Goal: Task Accomplishment & Management: Manage account settings

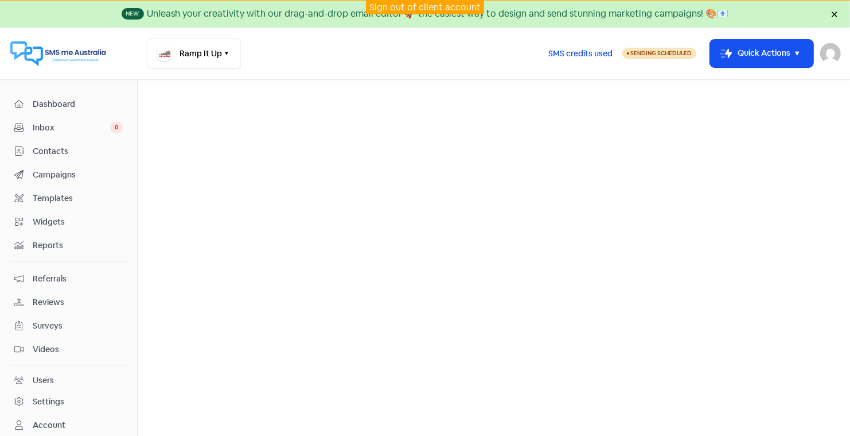
click at [397, 4] on link "Sign out of client account" at bounding box center [425, 7] width 111 height 12
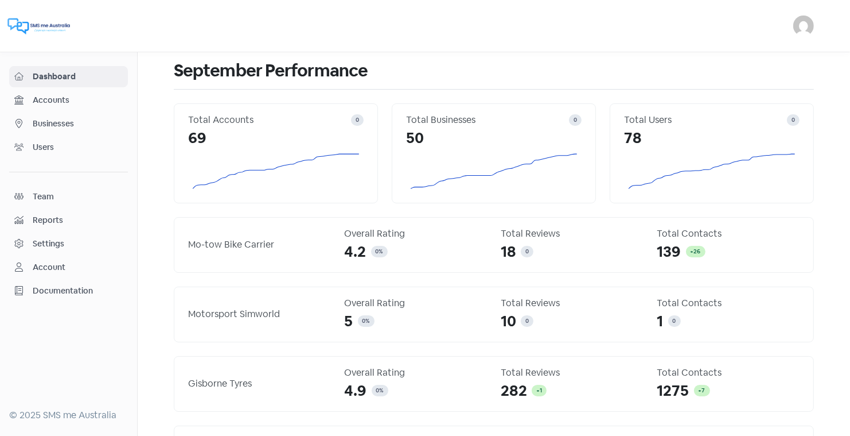
click at [66, 118] on span "Businesses" at bounding box center [78, 124] width 90 height 12
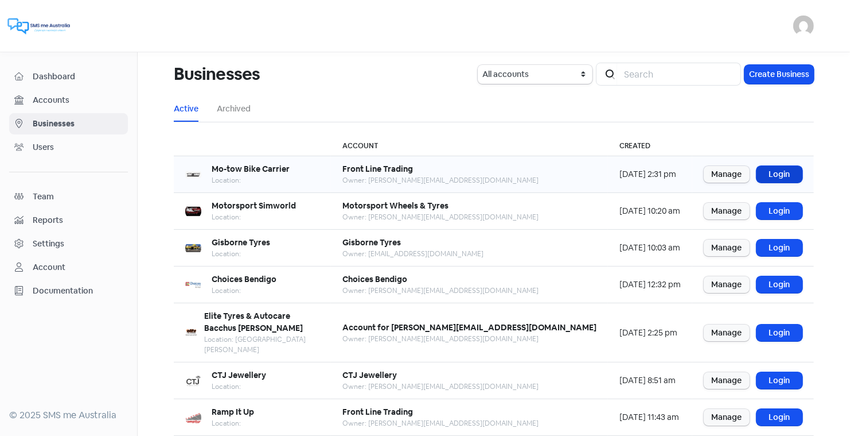
click at [778, 174] on link "Login" at bounding box center [780, 174] width 46 height 17
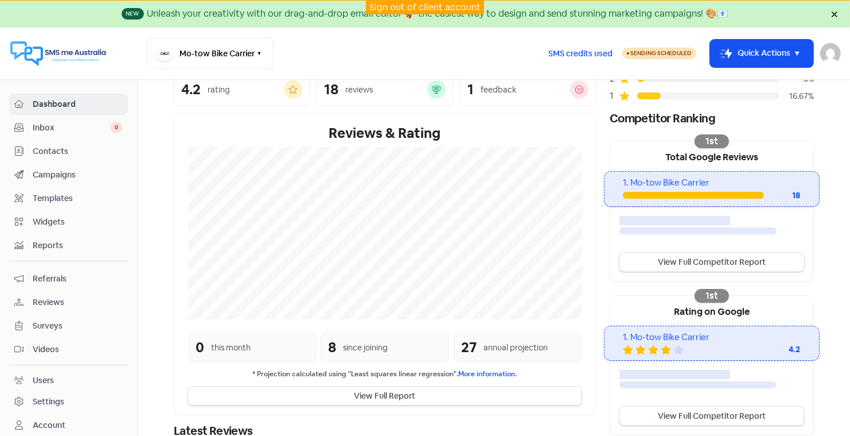
scroll to position [151, 0]
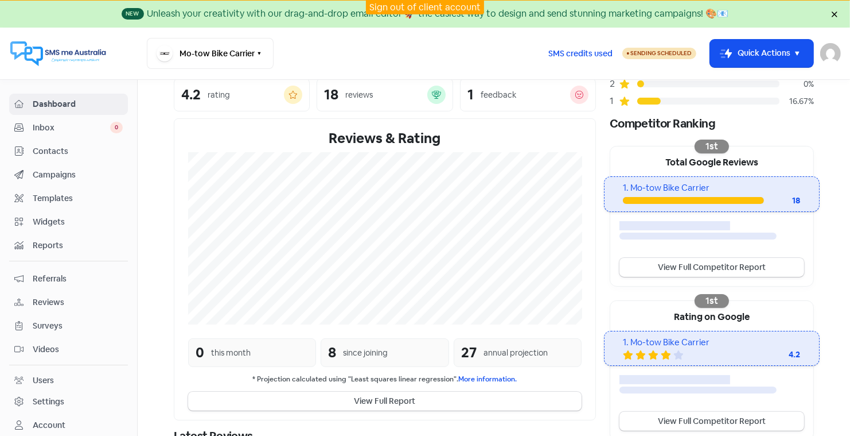
click at [404, 3] on link "Sign out of client account" at bounding box center [425, 7] width 111 height 12
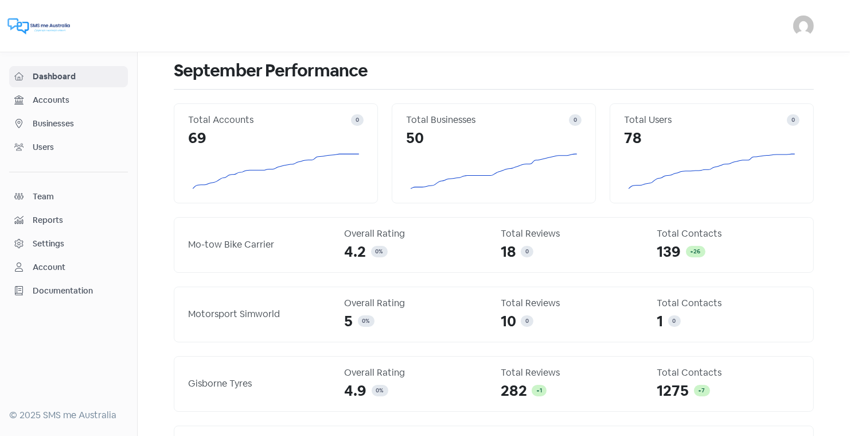
click at [55, 124] on span "Businesses" at bounding box center [78, 124] width 90 height 12
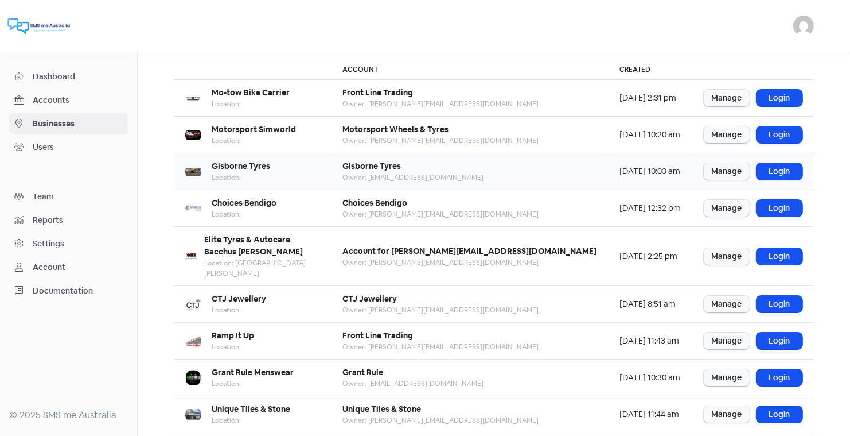
scroll to position [81, 0]
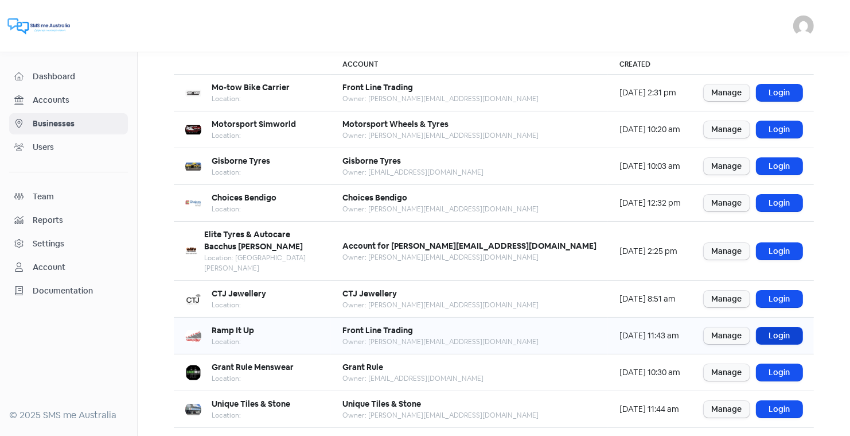
click at [776, 327] on link "Login" at bounding box center [780, 335] width 46 height 17
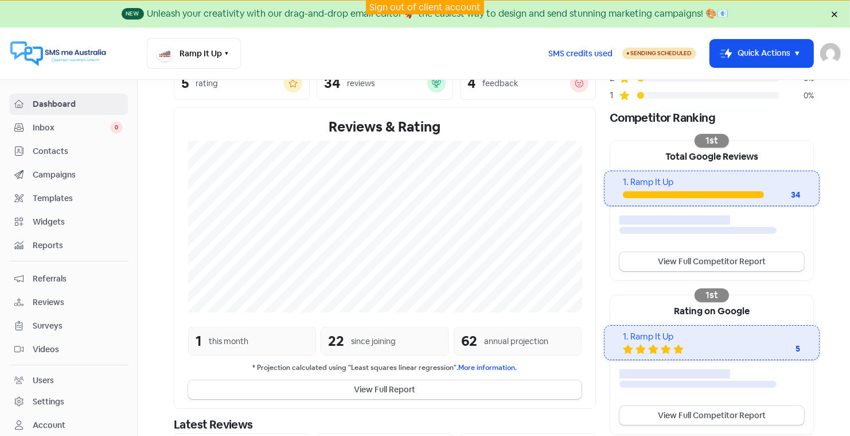
scroll to position [173, 0]
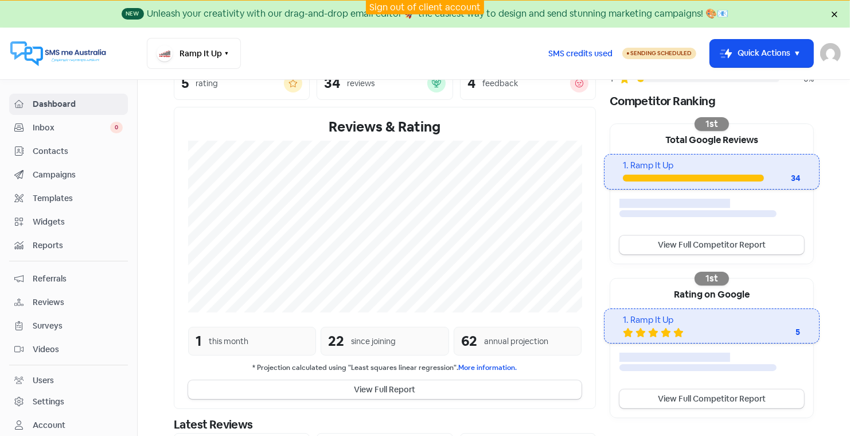
click at [414, 5] on link "Sign out of client account" at bounding box center [425, 7] width 111 height 12
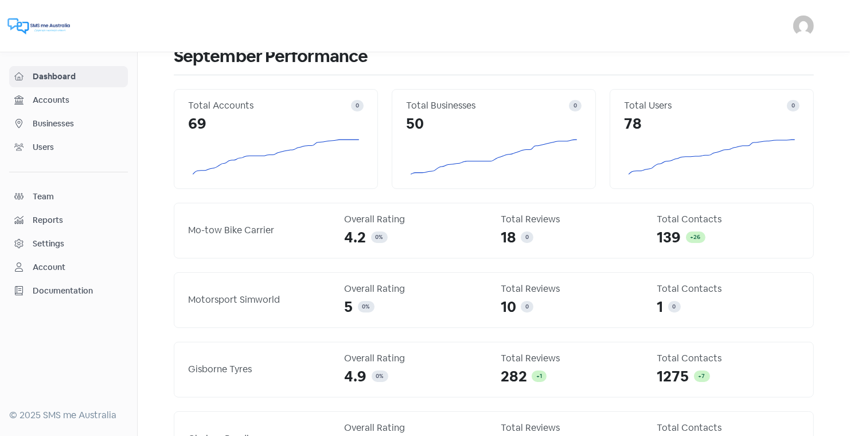
scroll to position [15, 0]
click at [63, 123] on span "Businesses" at bounding box center [78, 124] width 90 height 12
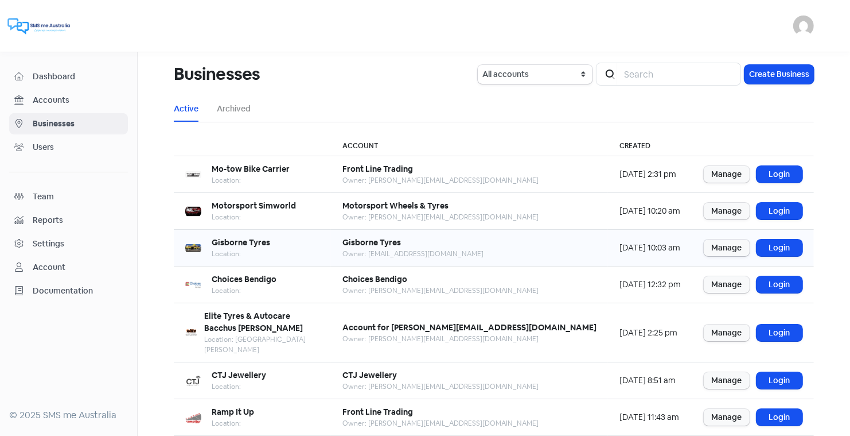
scroll to position [139, 0]
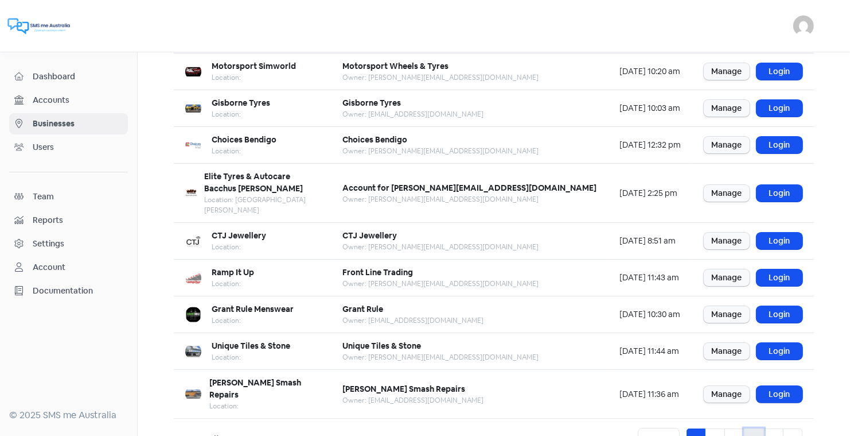
click at [752, 428] on link "4" at bounding box center [754, 439] width 20 height 22
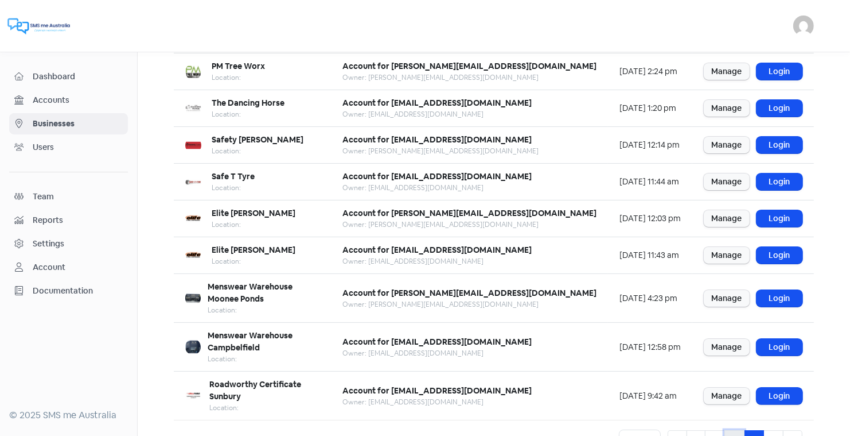
click at [736, 430] on link "3" at bounding box center [735, 441] width 20 height 22
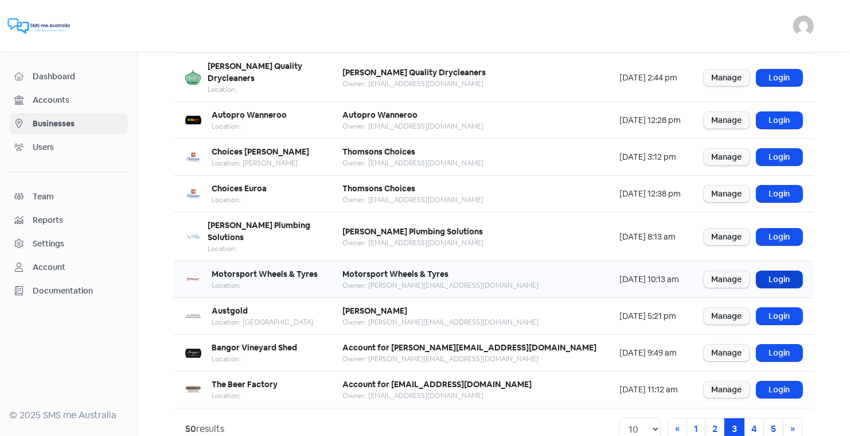
click at [775, 271] on link "Login" at bounding box center [780, 279] width 46 height 17
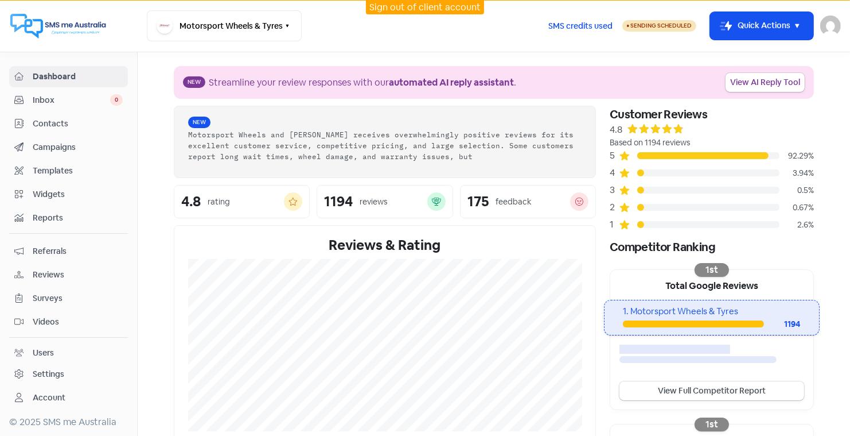
click at [46, 270] on span "Reviews" at bounding box center [78, 275] width 90 height 12
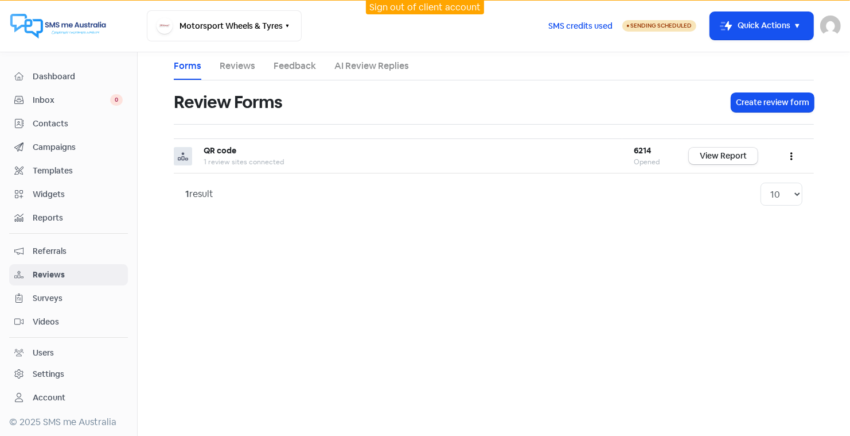
click at [238, 68] on link "Reviews" at bounding box center [238, 66] width 36 height 14
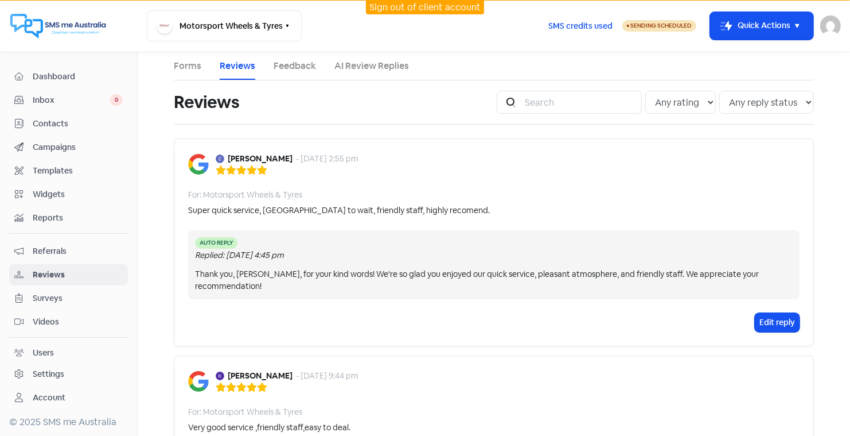
click at [394, 65] on link "AI Review Replies" at bounding box center [372, 66] width 75 height 14
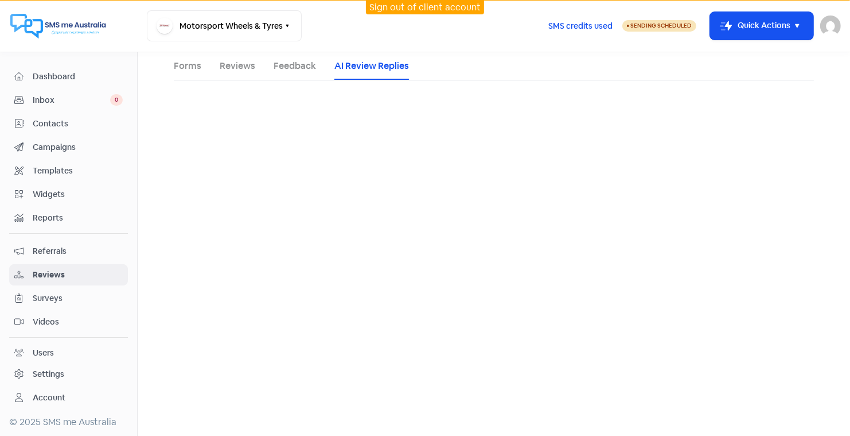
select select "30"
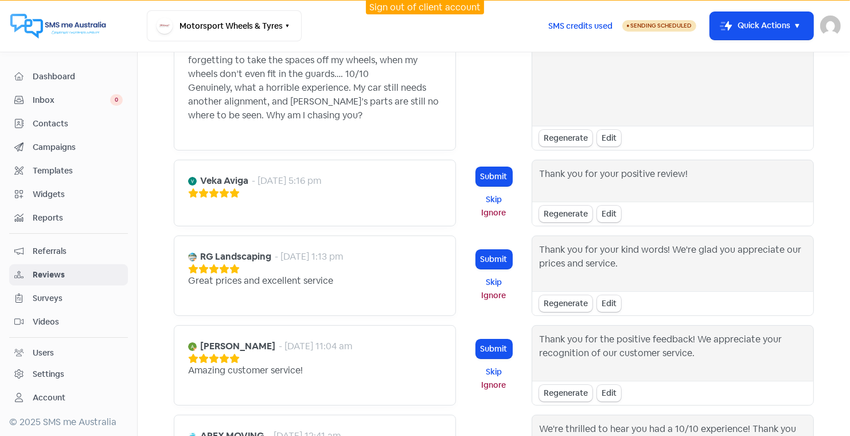
scroll to position [550, 0]
